Goal: Check status: Check status

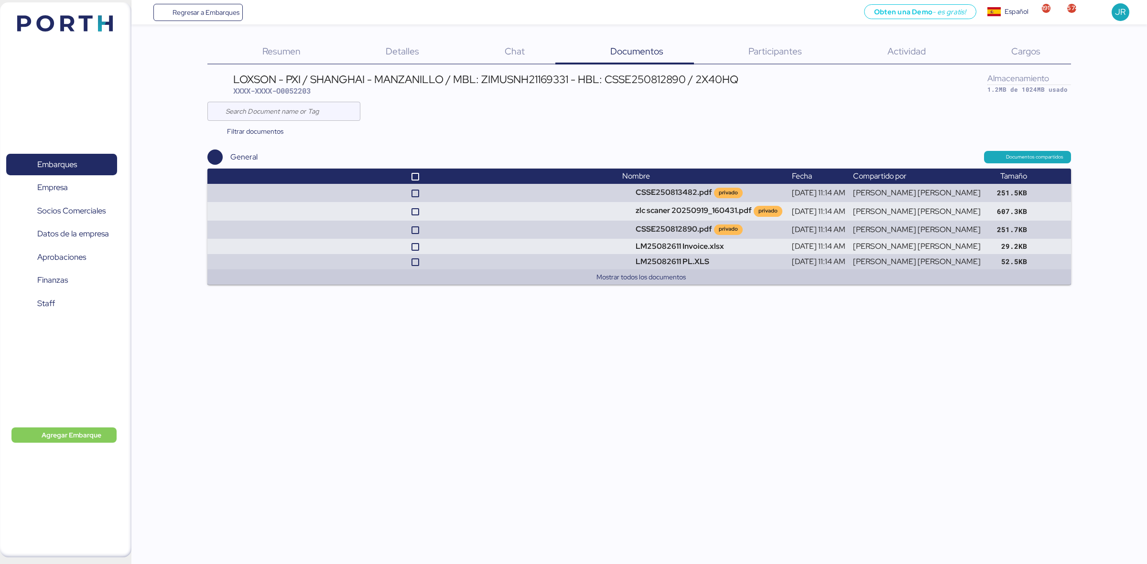
click at [101, 40] on div "Embarques 0 Empresa 0 Socios Comerciales 0 Datos de la empresa 0 Aprobaciones 0…" at bounding box center [65, 279] width 131 height 555
click at [100, 30] on img at bounding box center [65, 23] width 96 height 16
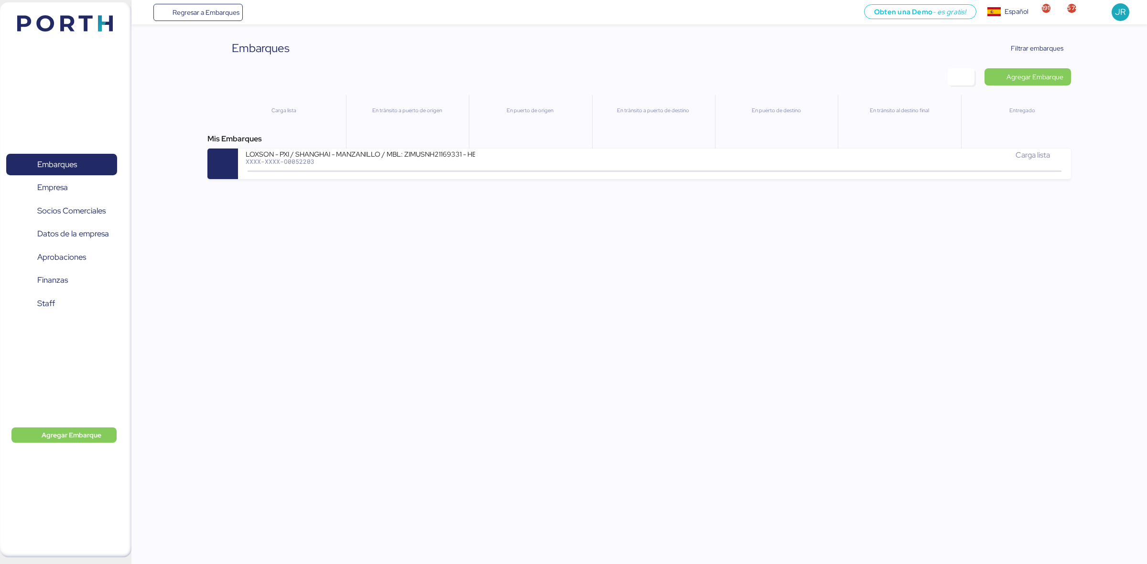
click at [65, 8] on header at bounding box center [51, 22] width 92 height 30
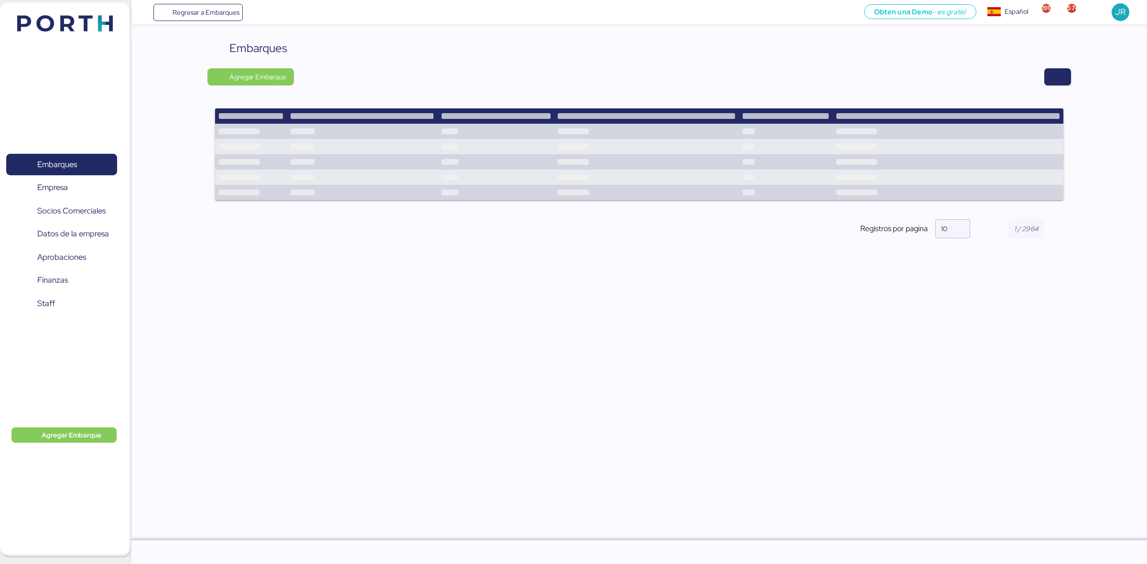
click at [70, 18] on img at bounding box center [65, 23] width 96 height 16
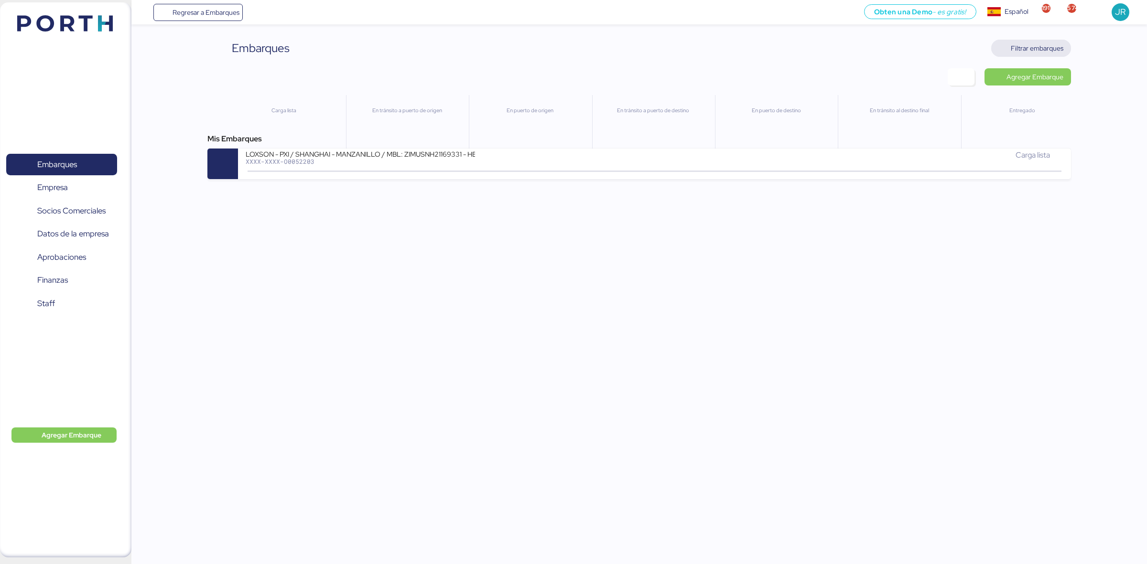
click at [1021, 51] on span "Filtrar embarques" at bounding box center [1036, 48] width 53 height 11
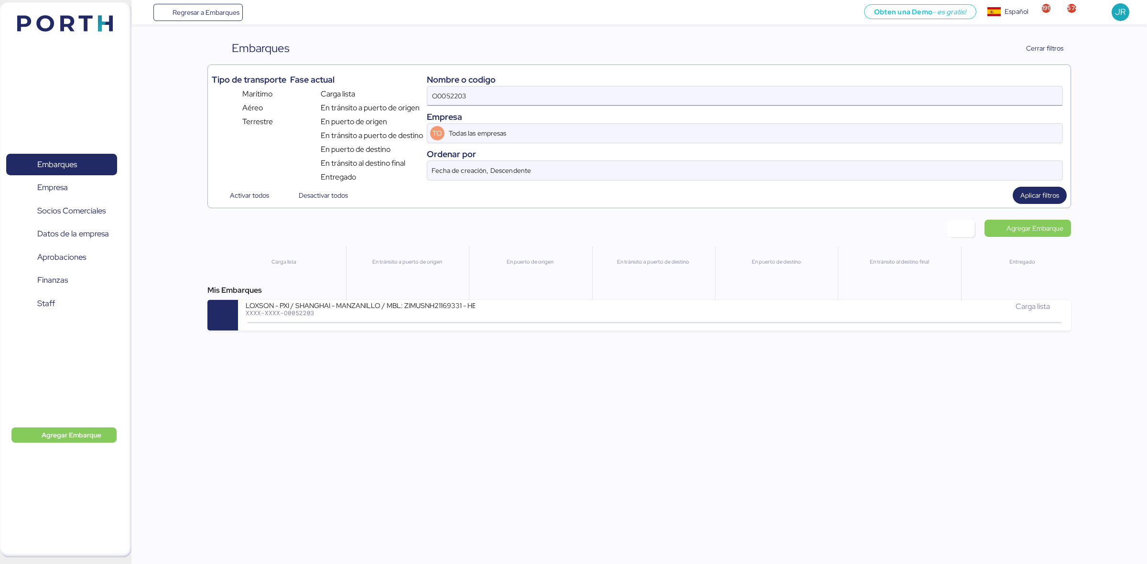
click at [594, 103] on input "O0052203" at bounding box center [744, 95] width 635 height 19
click at [593, 103] on input "O0052203" at bounding box center [744, 95] width 635 height 19
paste input "30"
type input "O0052230"
click at [1059, 206] on div "Tipo de transporte Marítimo Aéreo Terrestre Fase actual Carga lista En [PERSON_…" at bounding box center [638, 136] width 863 height 144
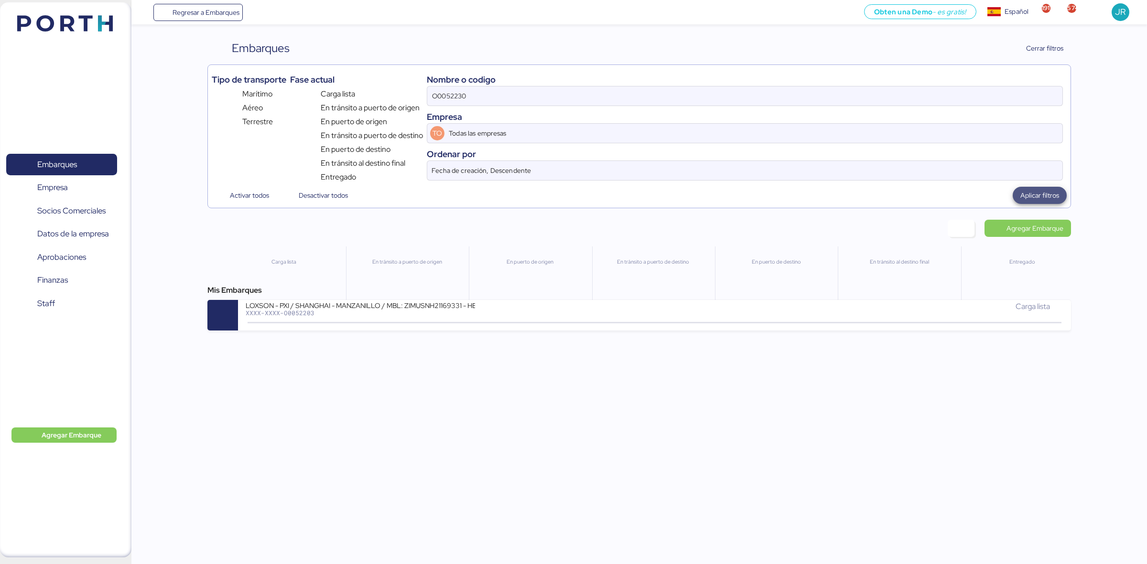
click at [1046, 199] on span "Aplicar filtros" at bounding box center [1039, 195] width 39 height 11
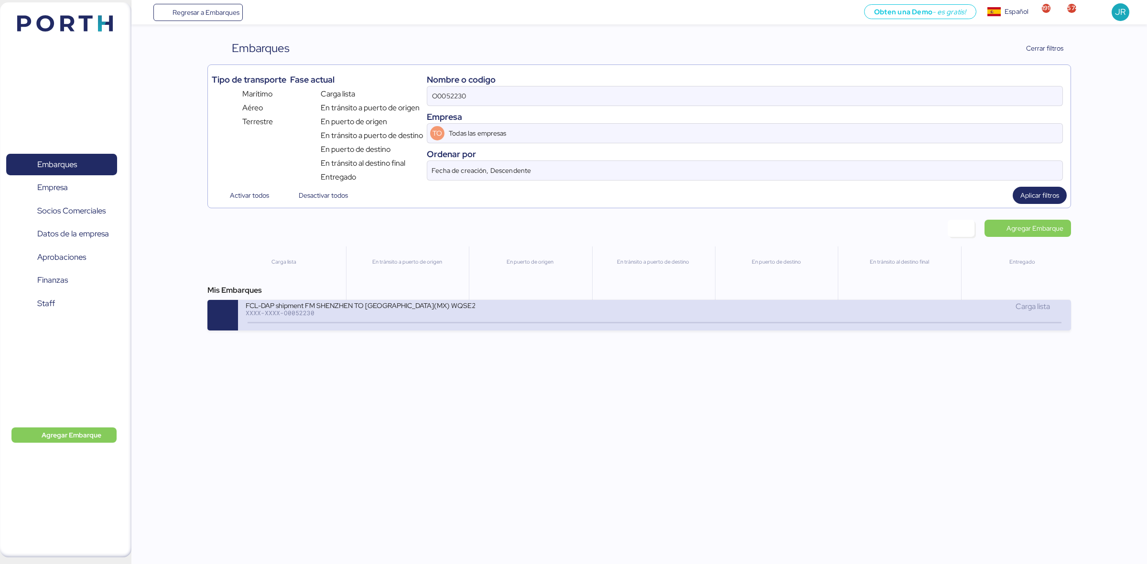
click at [359, 319] on div "FCL-DAP shipment FM SHENZHEN TO [GEOGRAPHIC_DATA](MX) WQSE2509X12 XXXX-XXXX-O00…" at bounding box center [450, 311] width 408 height 21
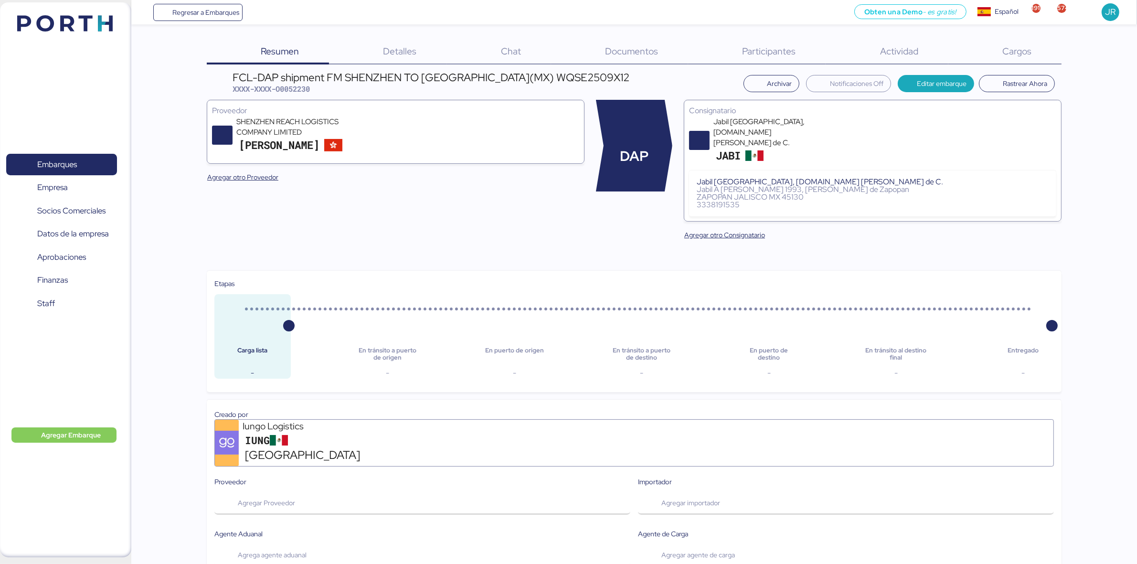
click at [635, 52] on span "Documentos" at bounding box center [631, 51] width 53 height 12
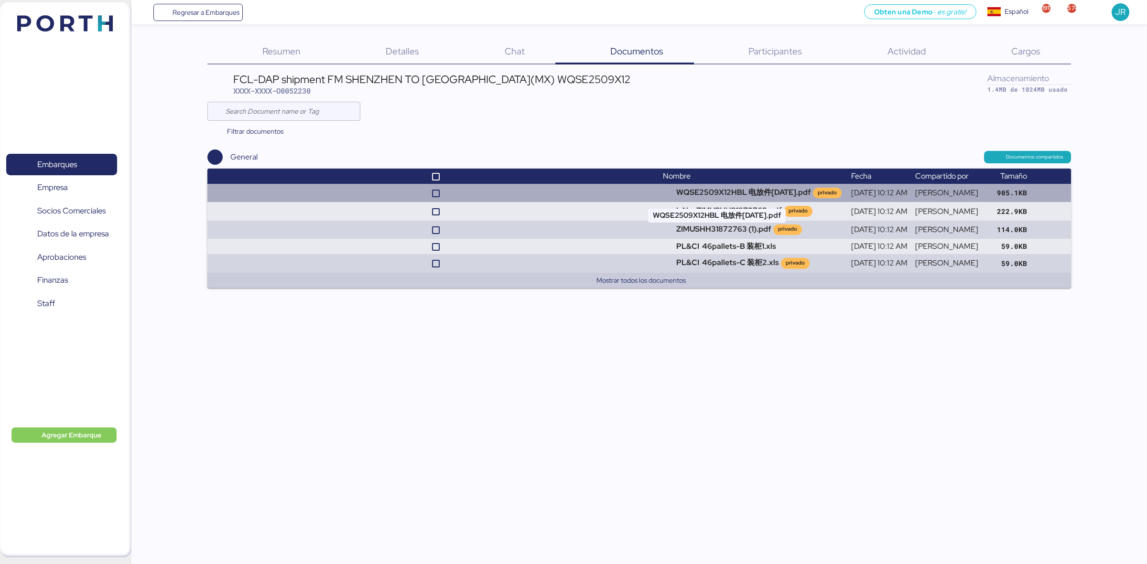
click at [698, 197] on td "WQSE2509X12HBL 电放件[DATE].pdf privado" at bounding box center [753, 193] width 188 height 18
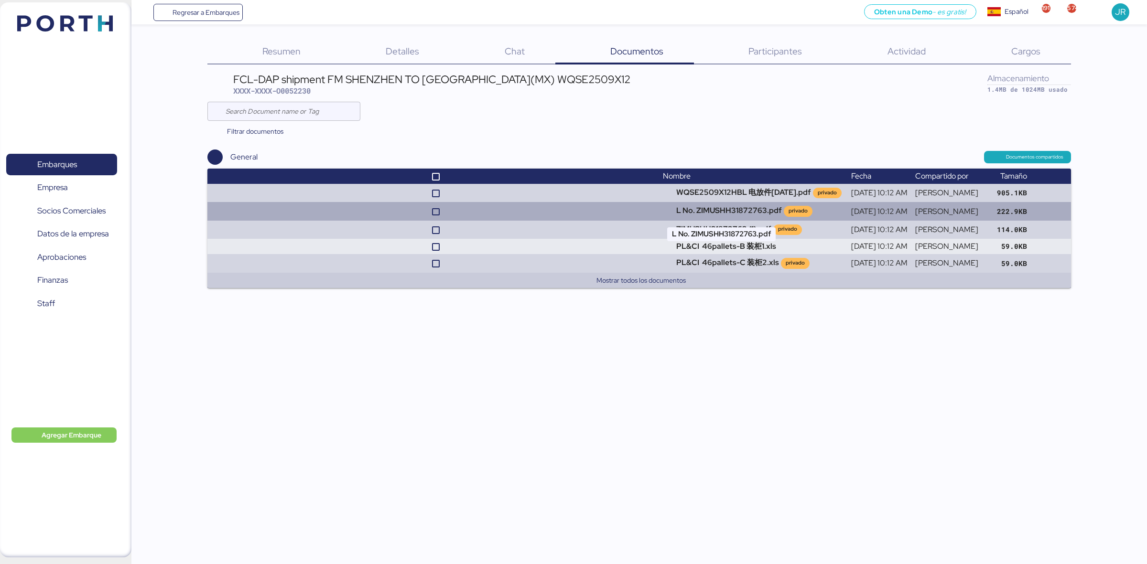
click at [788, 214] on div "privado" at bounding box center [797, 211] width 19 height 8
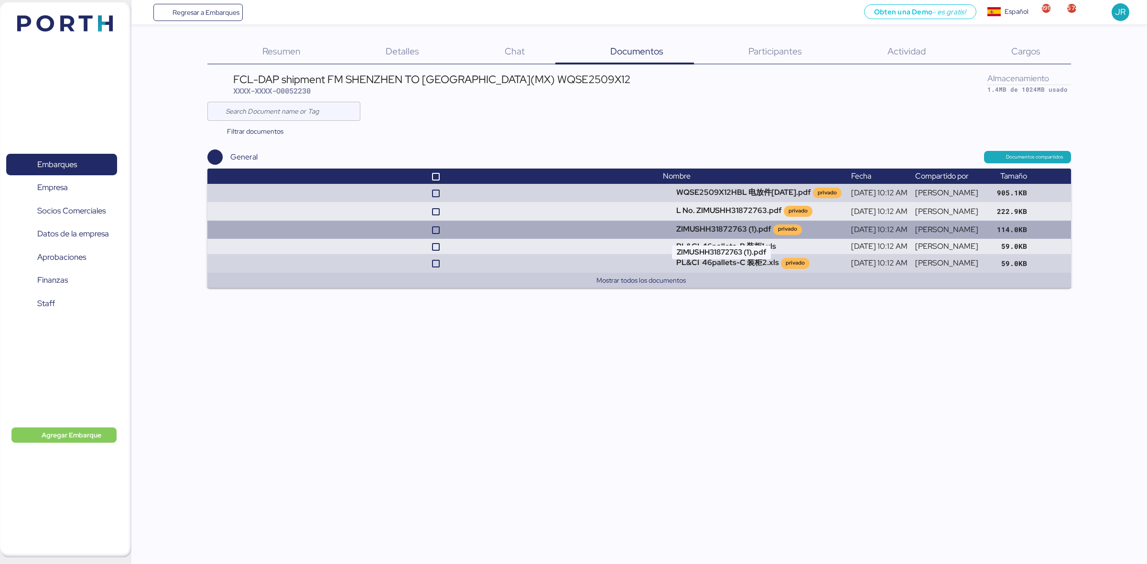
click at [682, 226] on td "ZIMUSHH31872763 (1).pdf privado" at bounding box center [753, 230] width 188 height 18
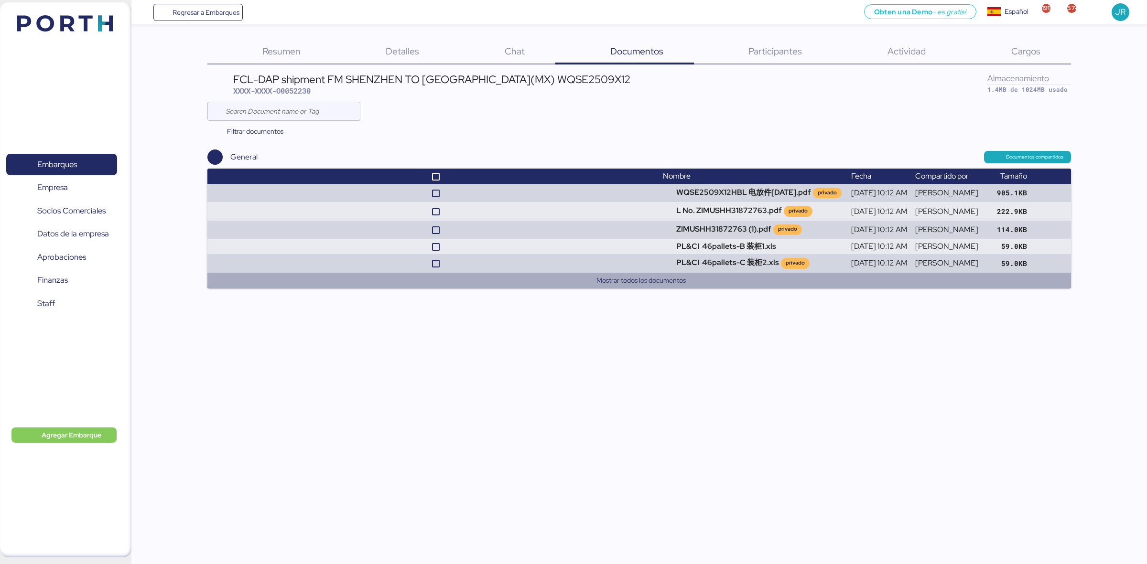
click at [637, 285] on button "Mostrar todos los documentos" at bounding box center [641, 280] width 844 height 11
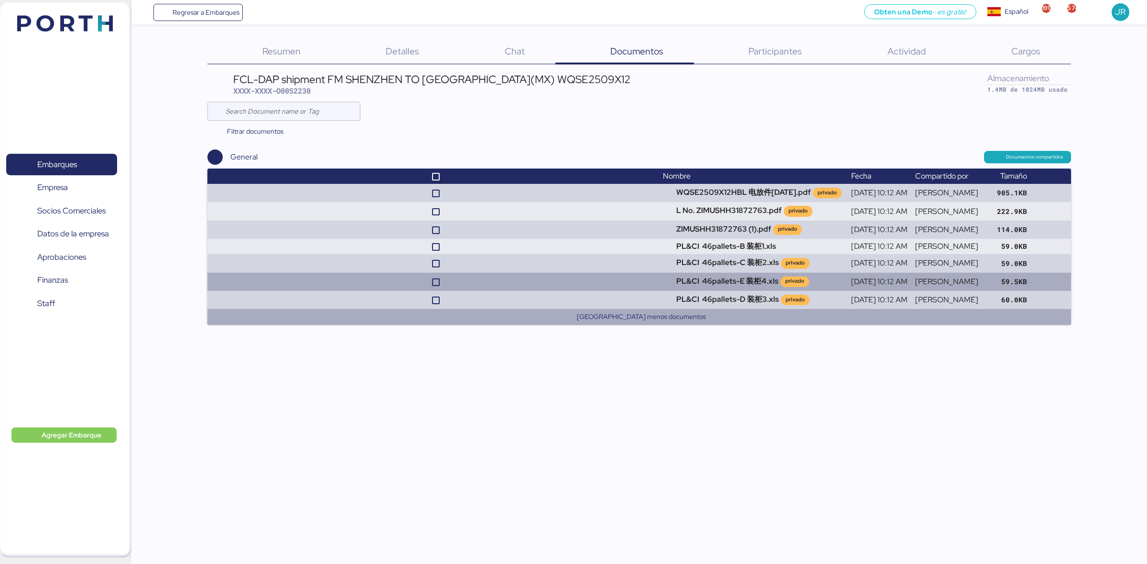
click at [627, 314] on button "[GEOGRAPHIC_DATA] menos documentos" at bounding box center [641, 316] width 844 height 11
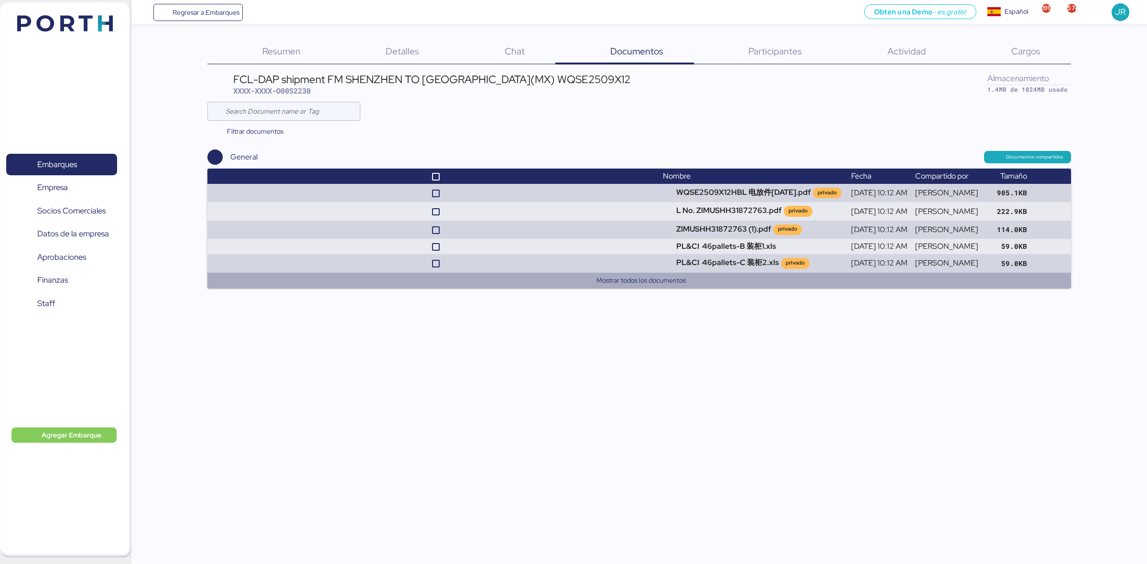
click at [97, 30] on img at bounding box center [65, 23] width 96 height 16
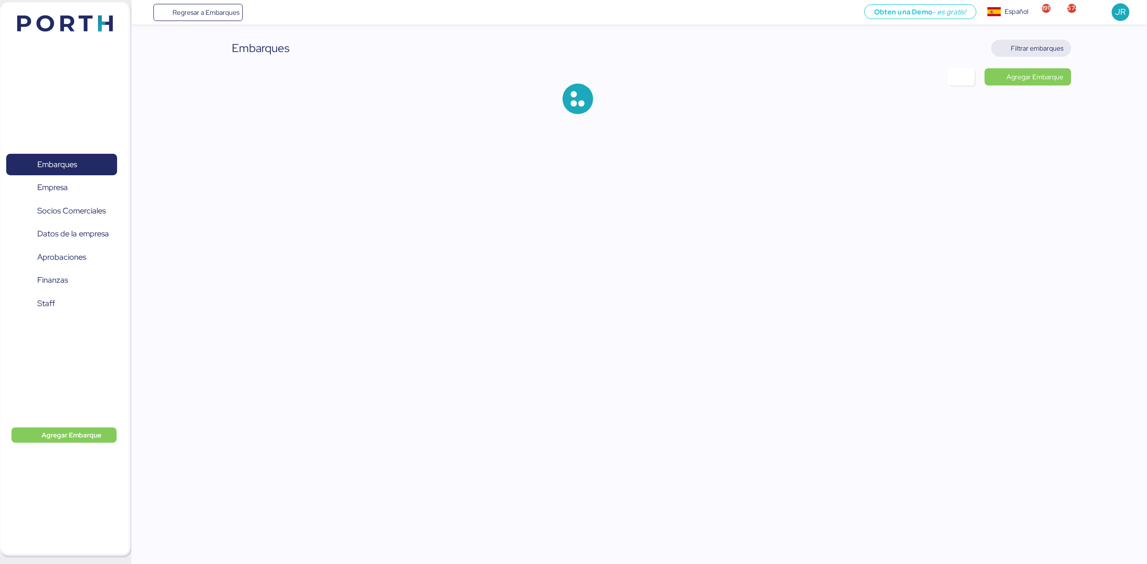
click at [1061, 56] on span "Filtrar embarques" at bounding box center [1031, 48] width 80 height 17
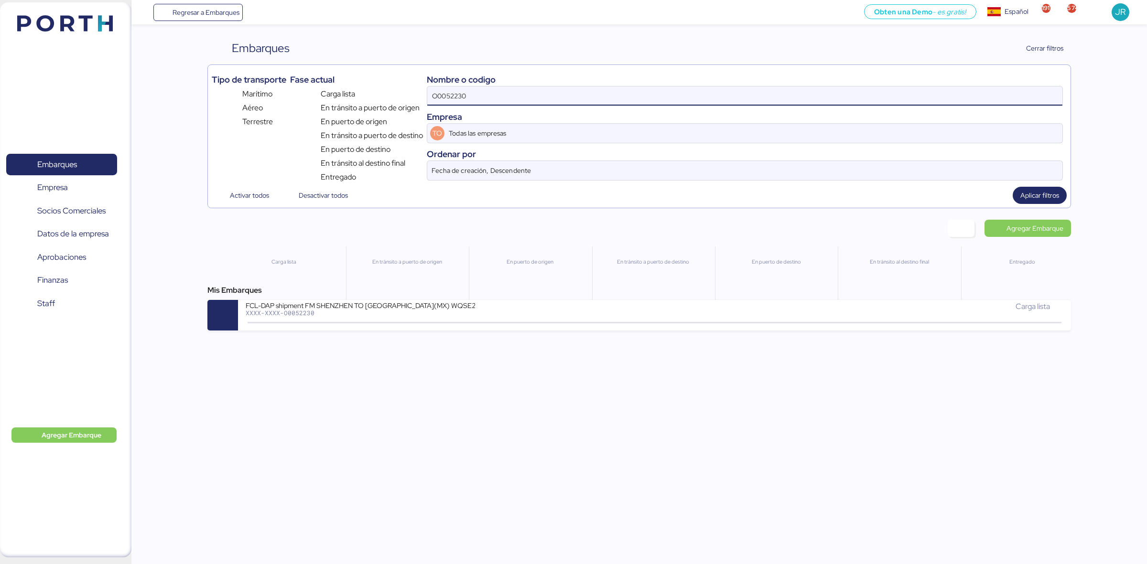
click at [477, 92] on input "O0052230" at bounding box center [744, 95] width 635 height 19
paste input "24"
type input "O0052224"
click at [1025, 198] on span "Aplicar filtros" at bounding box center [1039, 195] width 39 height 11
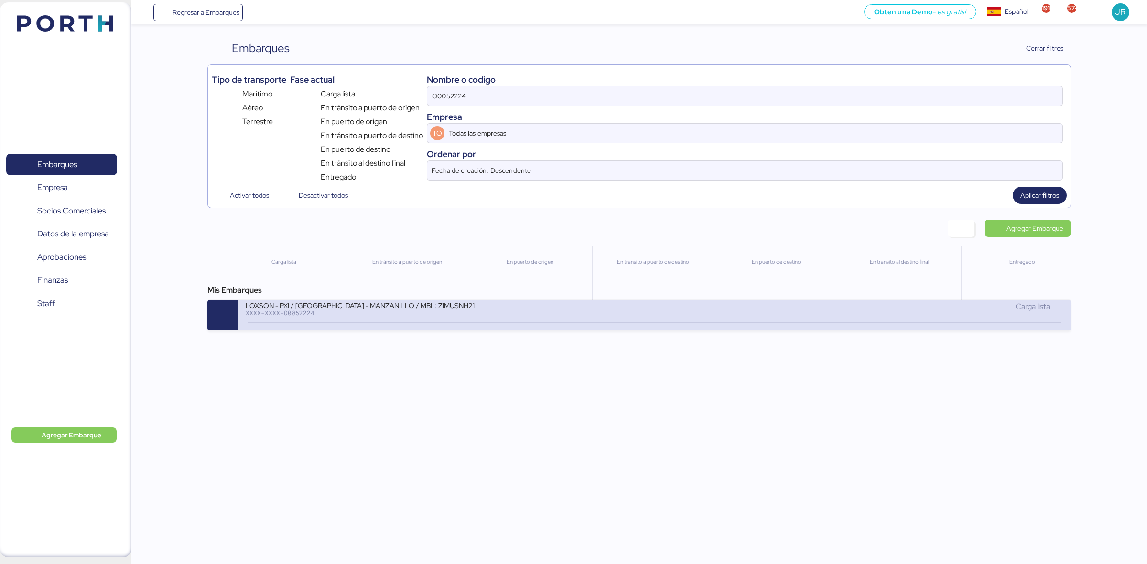
click at [412, 328] on div "LOXSON - PXI / [GEOGRAPHIC_DATA] - MANZANILLO / MBL: ZIMUSNH21210202 - HBL: CSS…" at bounding box center [654, 315] width 832 height 31
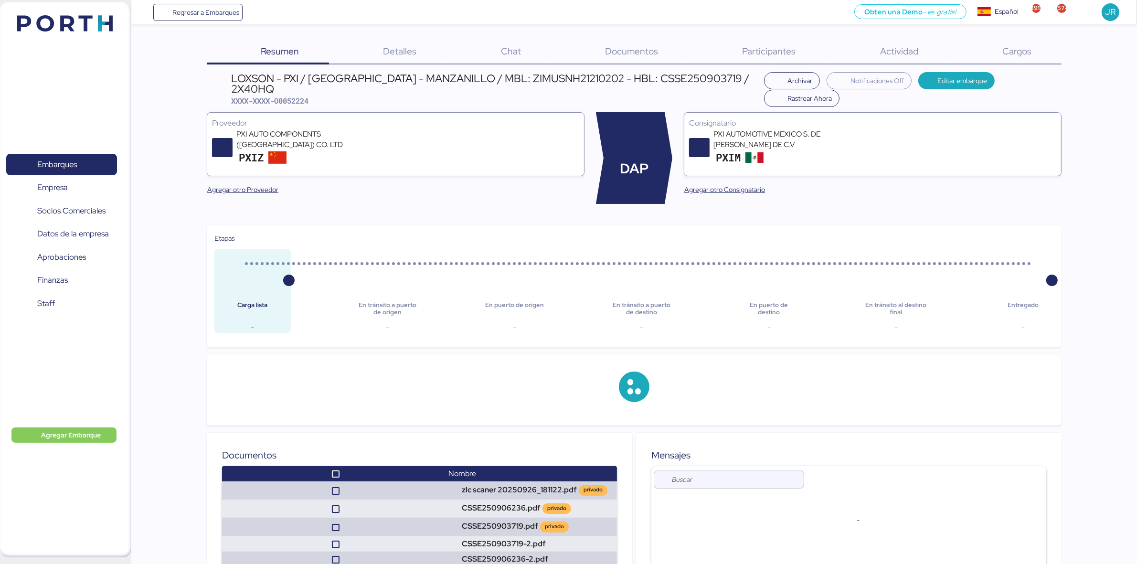
click at [635, 43] on div "Documentos 0" at bounding box center [619, 52] width 137 height 25
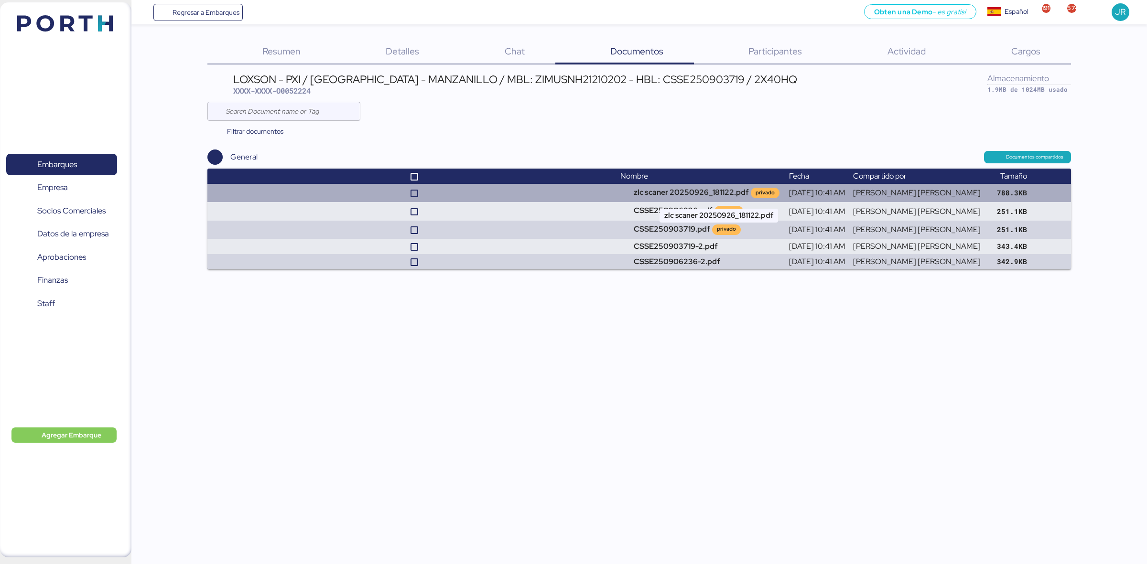
click at [746, 185] on td "zlc scaner 20250926_181122.pdf privado" at bounding box center [700, 193] width 169 height 18
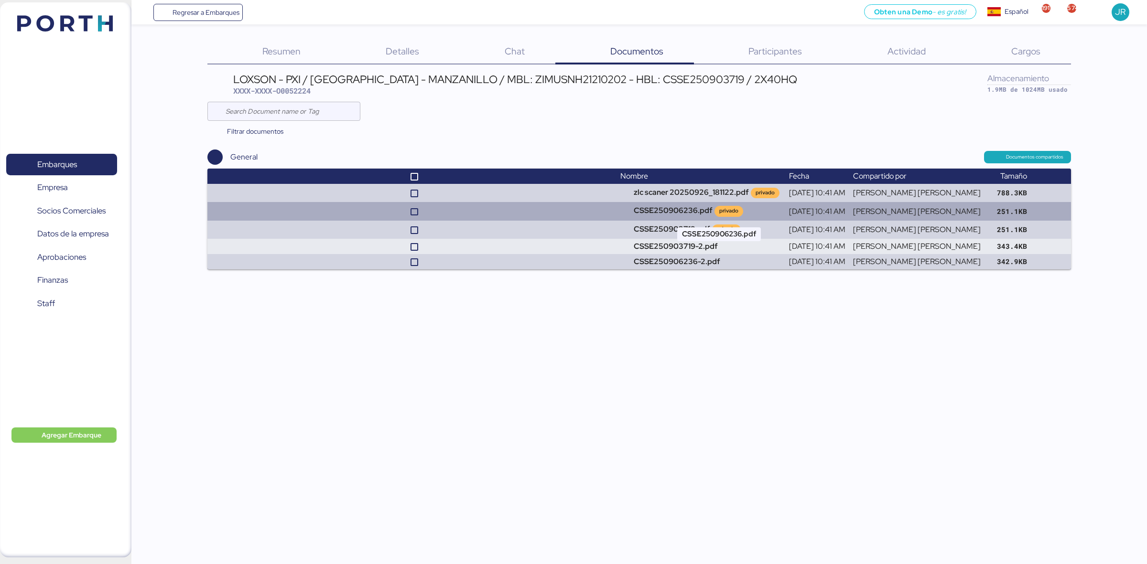
click at [716, 211] on td "CSSE250906236.pdf privado" at bounding box center [700, 211] width 169 height 18
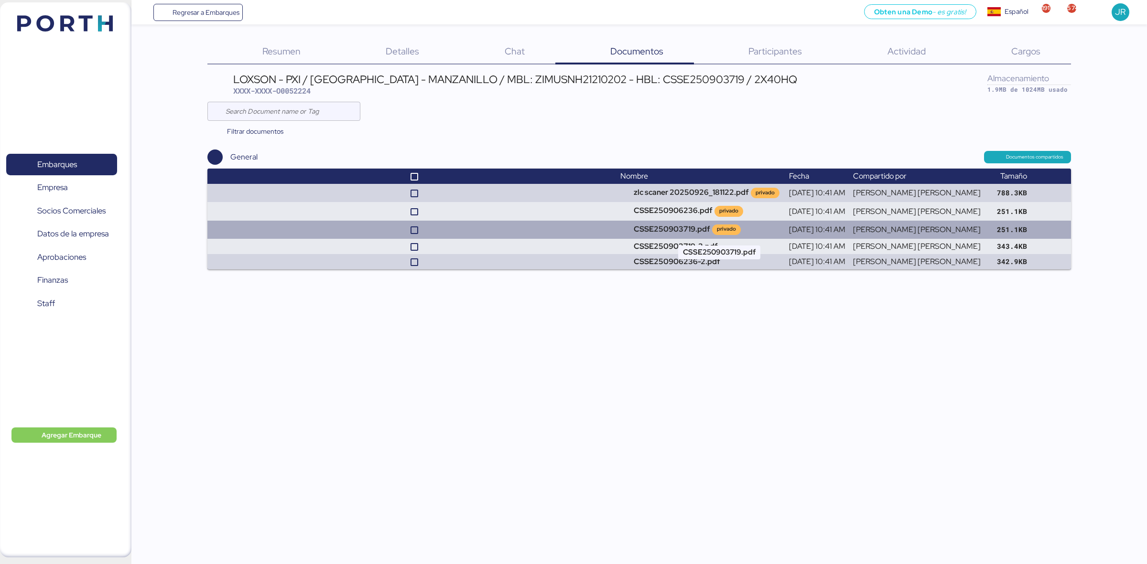
click at [703, 232] on td "CSSE250903719.pdf privado" at bounding box center [700, 230] width 169 height 18
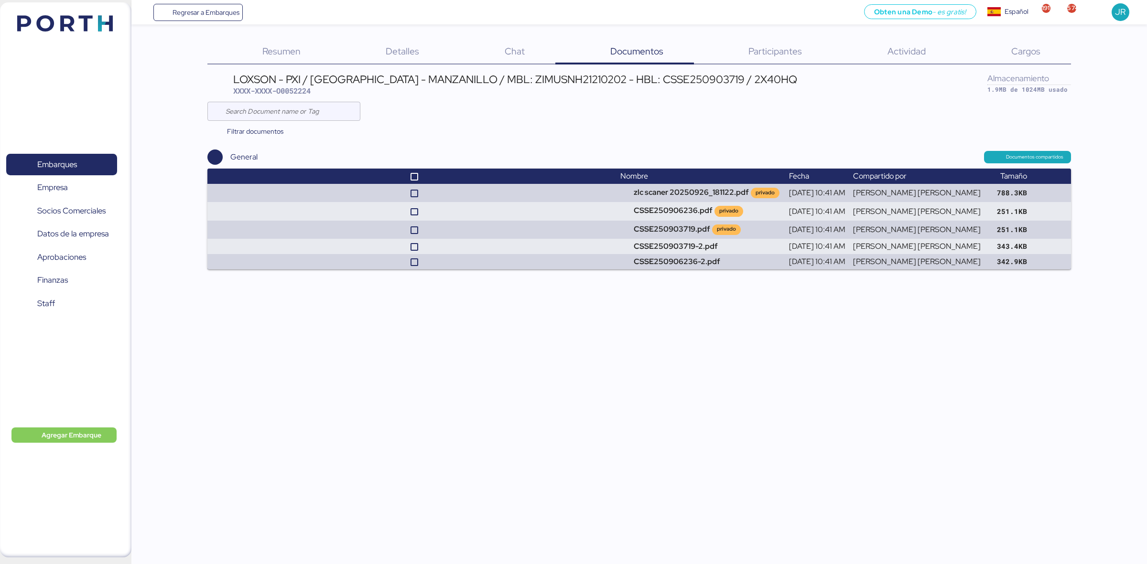
click at [521, 80] on div "LOXSON - PXI / [GEOGRAPHIC_DATA] - MANZANILLO / MBL: ZIMUSNH21210202 - HBL: CSS…" at bounding box center [515, 79] width 564 height 11
copy div "ZIMUSNH21210202"
